Goal: Navigation & Orientation: Find specific page/section

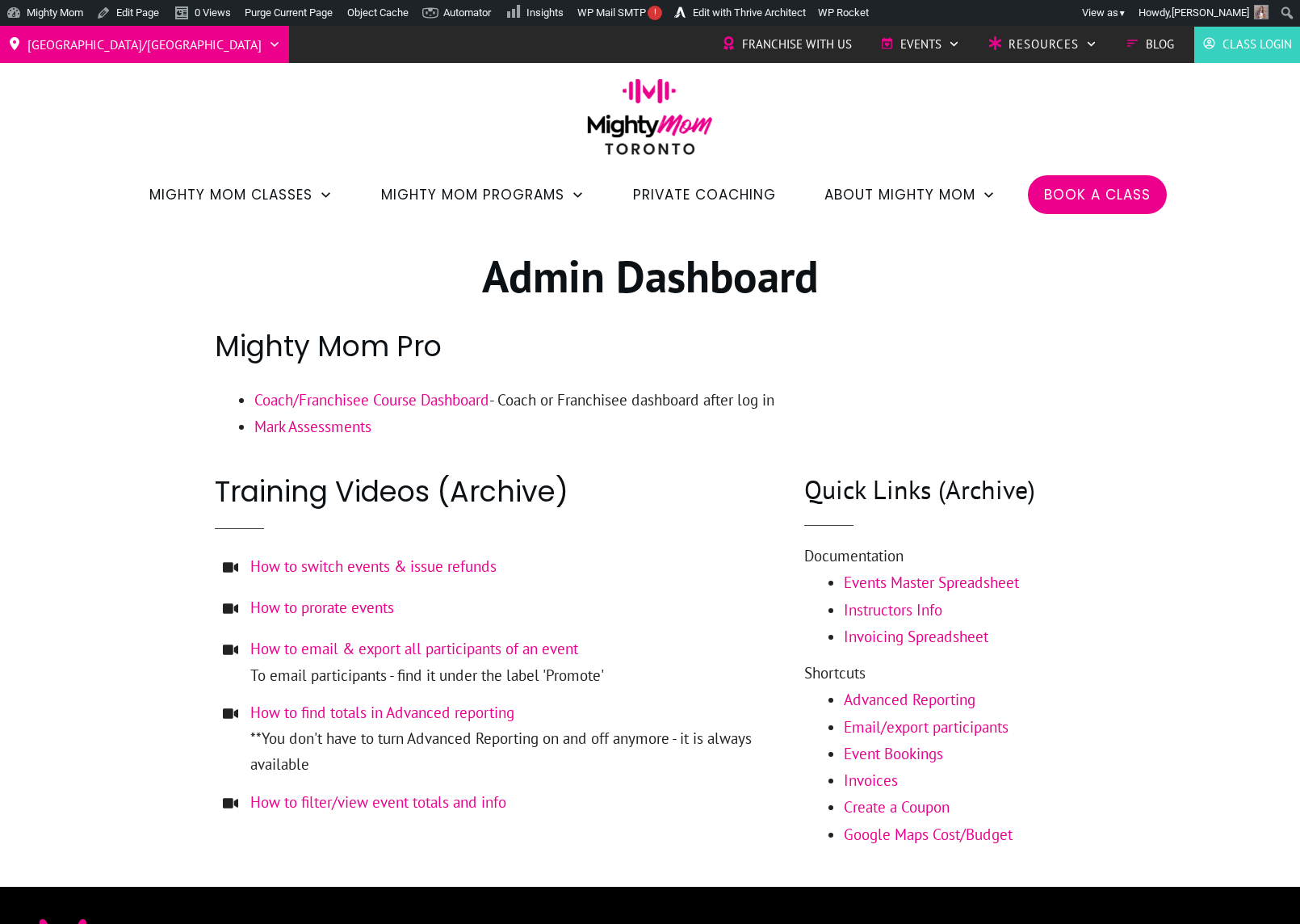
click at [1032, 355] on h2 "Mighty Mom Pro" at bounding box center [650, 356] width 870 height 59
click at [879, 298] on span "Meet the Team" at bounding box center [919, 307] width 143 height 21
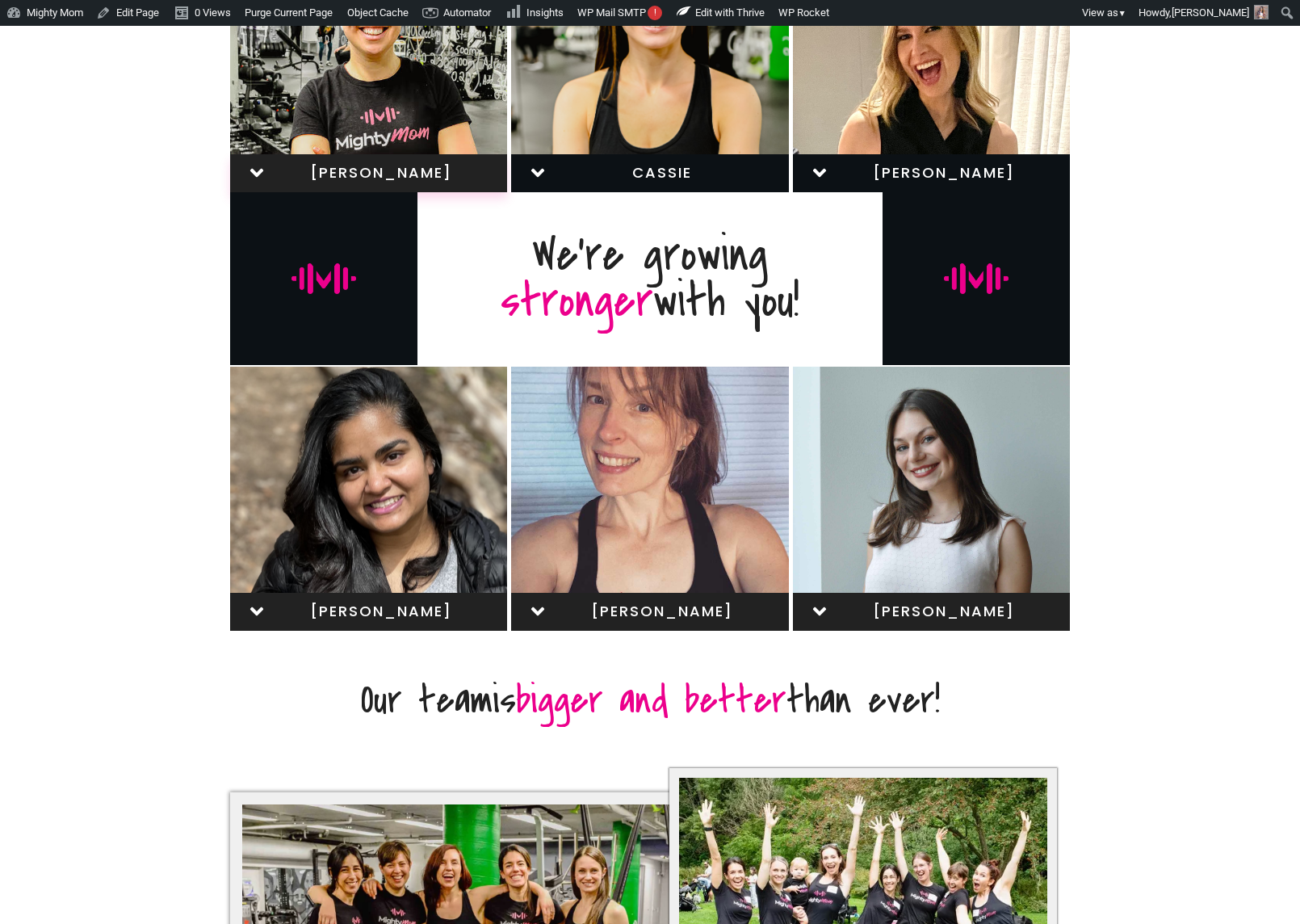
scroll to position [711, 0]
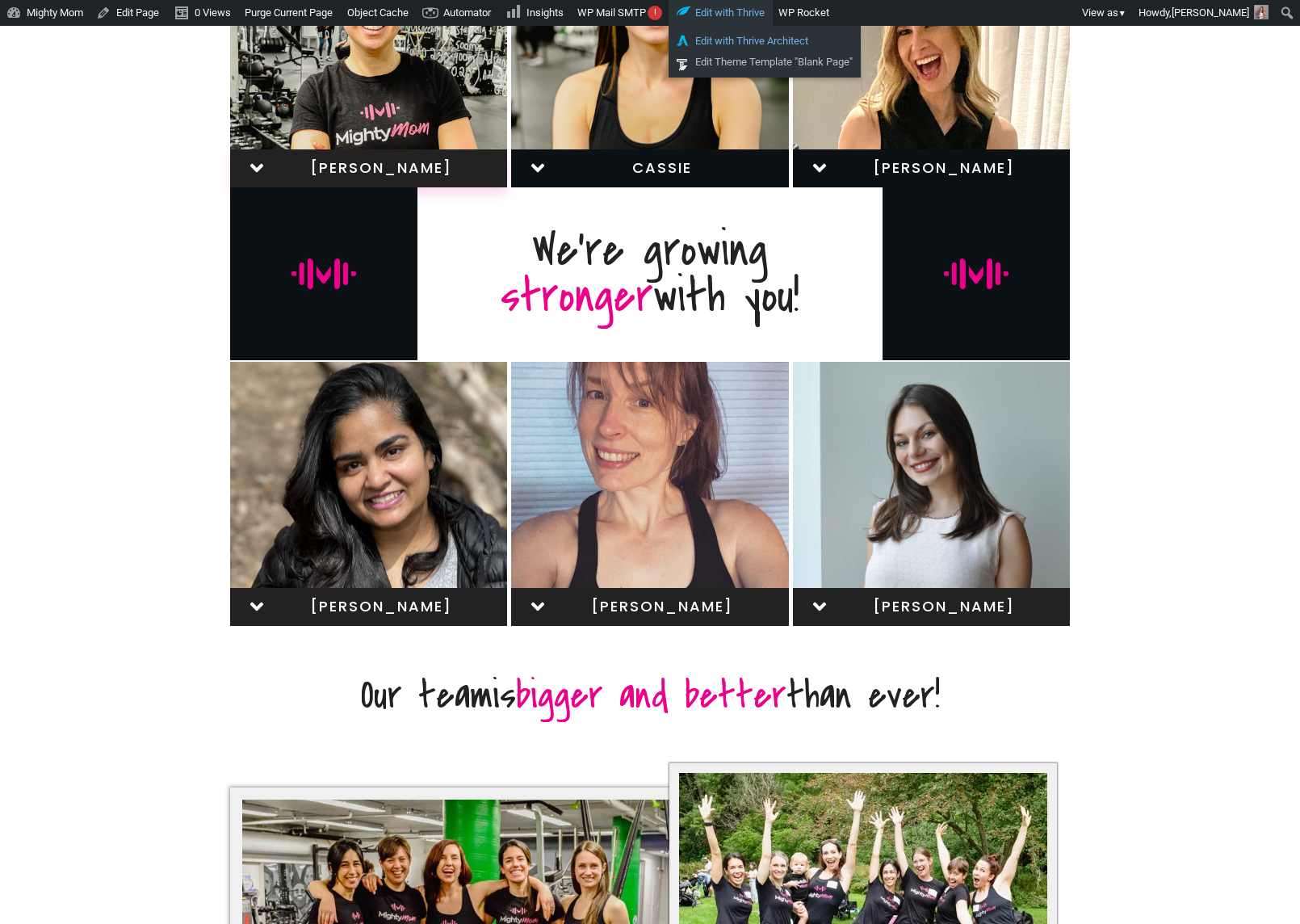
click at [748, 38] on link "Edit with Thrive Architect" at bounding box center [764, 41] width 192 height 21
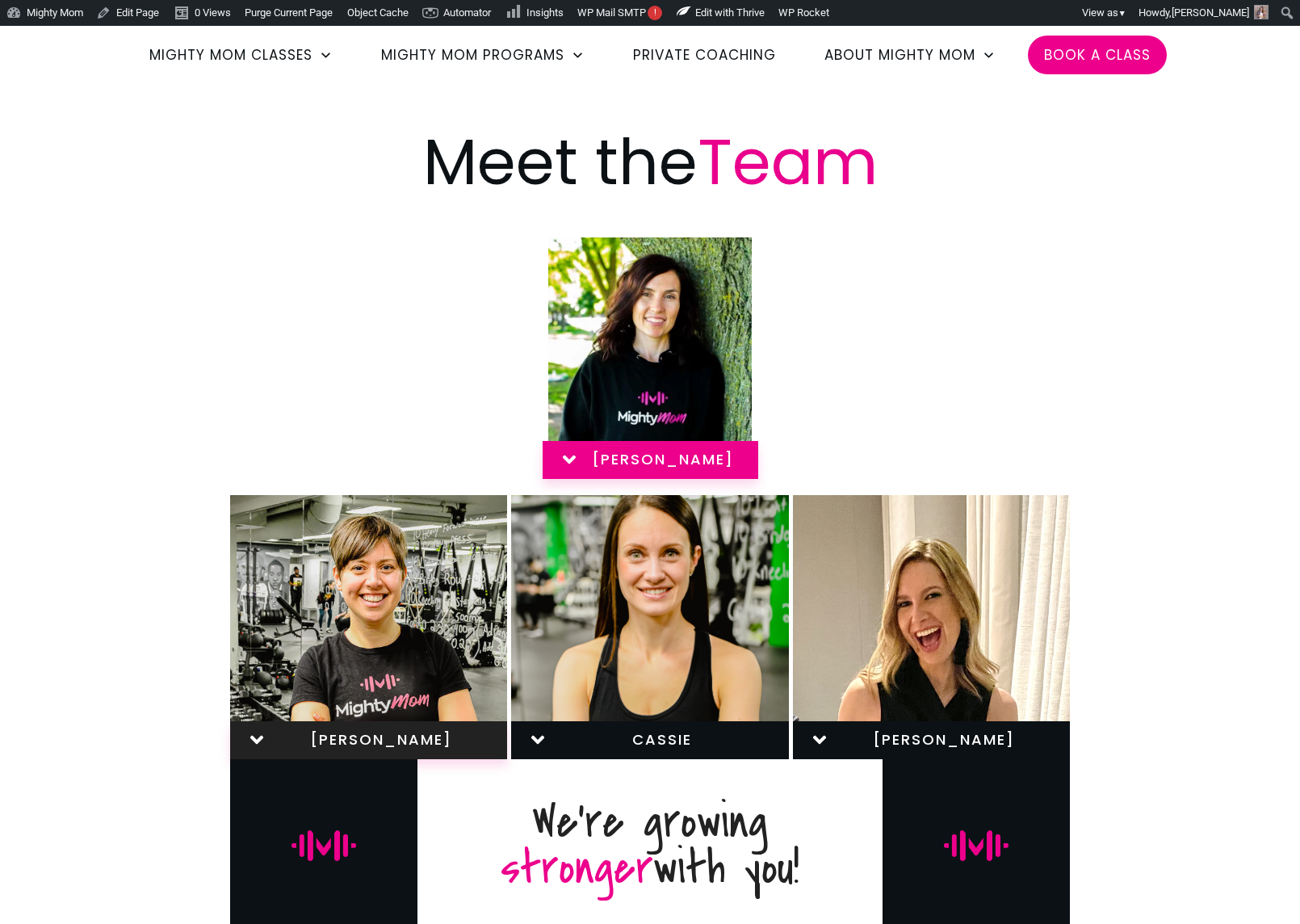
scroll to position [0, 0]
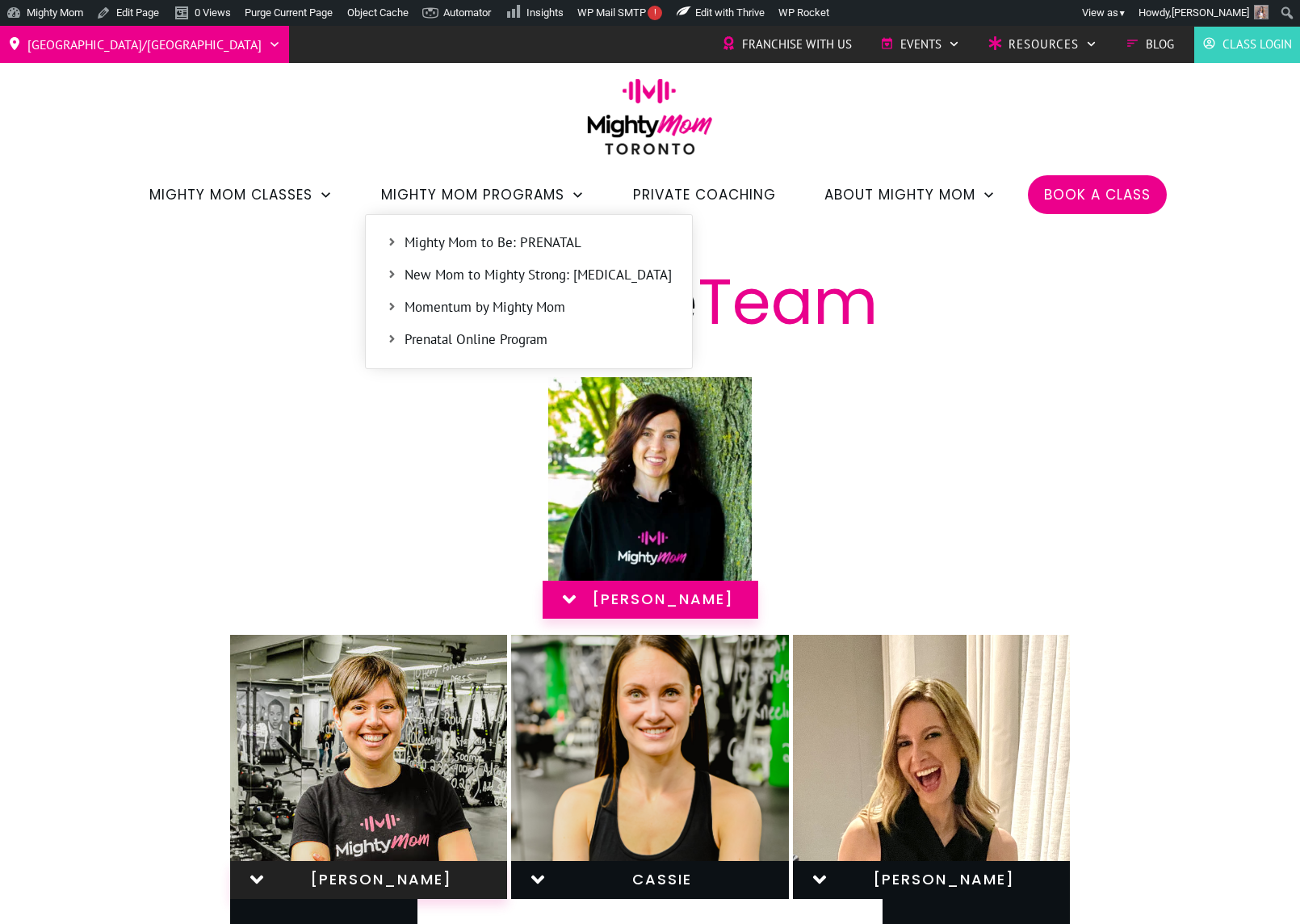
click at [511, 233] on span "Mighty Mom to Be: PRENATAL" at bounding box center [537, 243] width 267 height 21
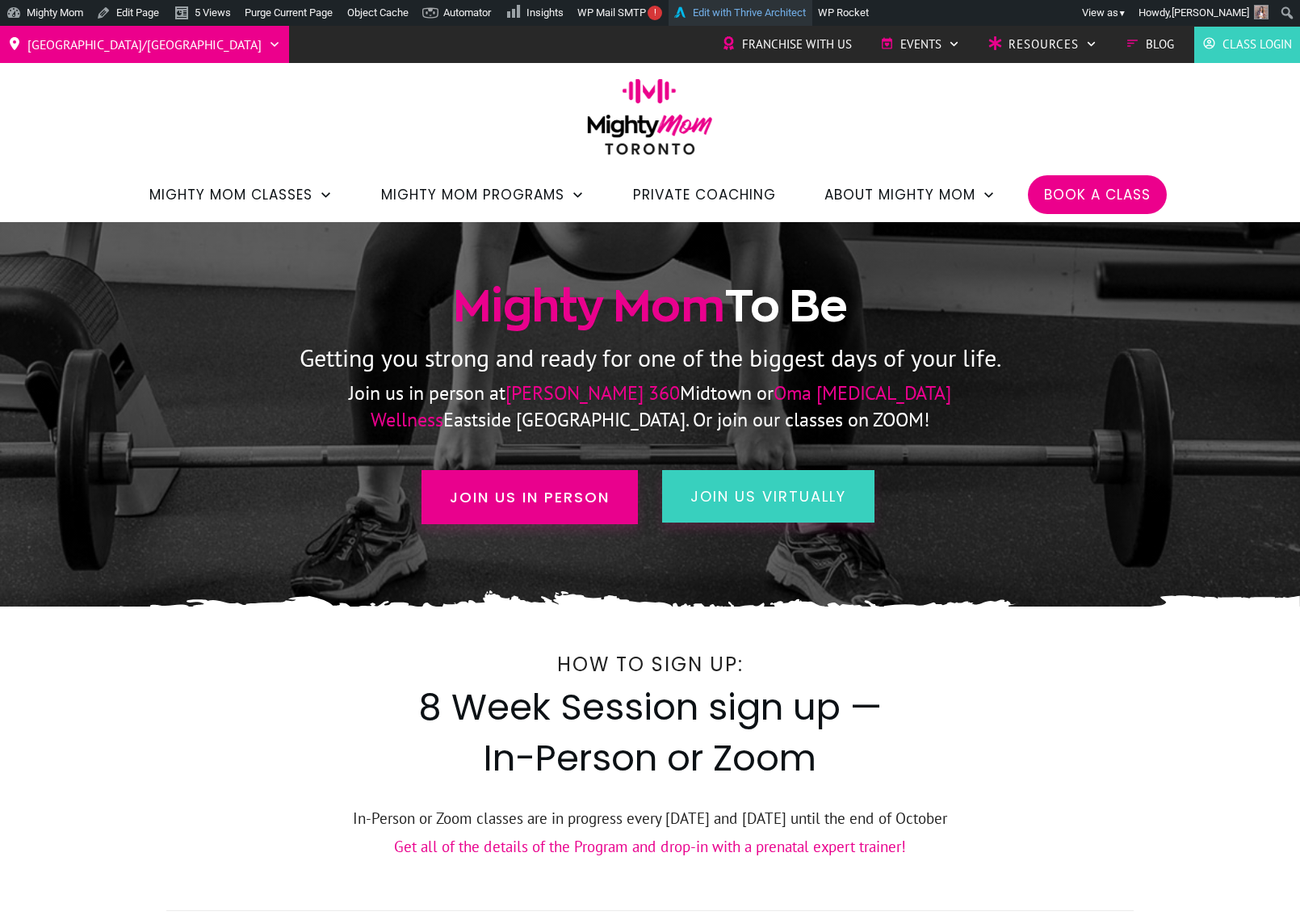
click at [776, 13] on link "Edit with Thrive Architect" at bounding box center [741, 13] width 144 height 26
